Goal: Use online tool/utility: Utilize a website feature to perform a specific function

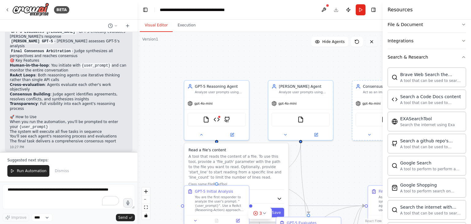
click at [371, 40] on icon at bounding box center [371, 41] width 5 height 5
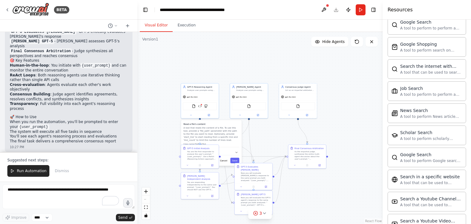
scroll to position [306, 0]
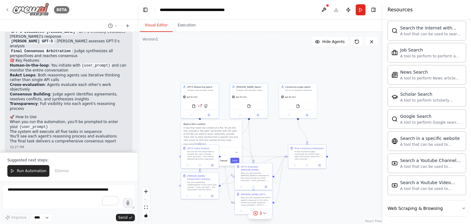
click at [8, 6] on div "BETA" at bounding box center [37, 10] width 64 height 14
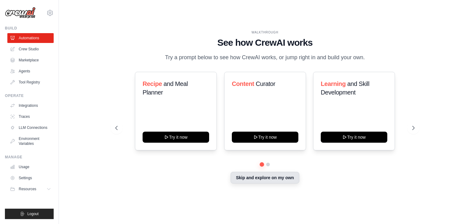
click at [263, 181] on button "Skip and explore on my own" at bounding box center [264, 178] width 68 height 12
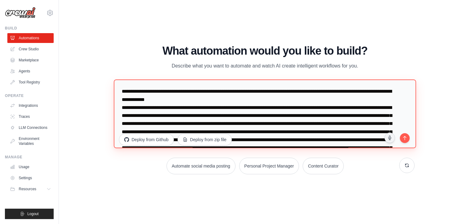
click at [253, 113] on textarea at bounding box center [265, 113] width 302 height 69
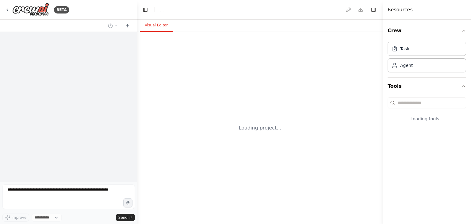
select select "****"
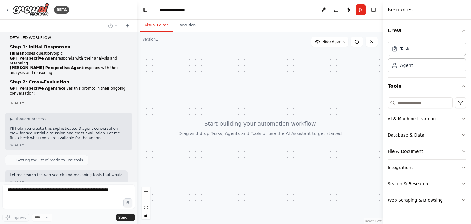
scroll to position [223, 0]
